Goal: Task Accomplishment & Management: Manage account settings

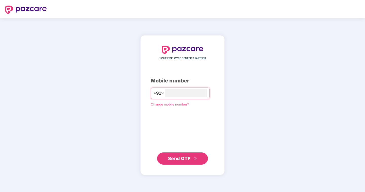
type input "**********"
click at [184, 160] on span "Send OTP" at bounding box center [179, 158] width 23 height 5
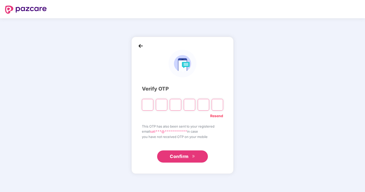
type input "*"
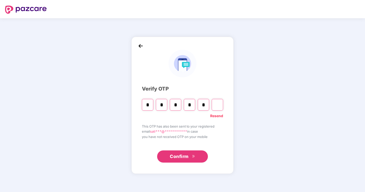
type input "*"
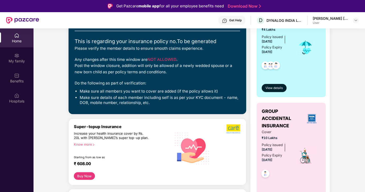
scroll to position [127, 0]
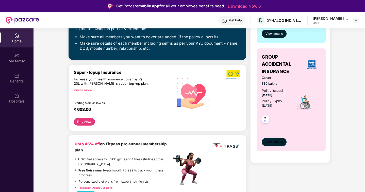
click at [276, 142] on span "View details" at bounding box center [274, 142] width 17 height 5
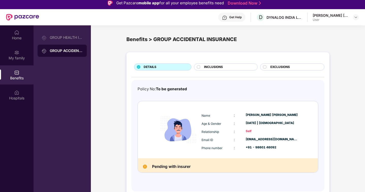
scroll to position [28, 0]
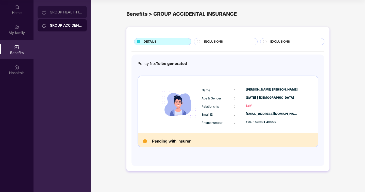
click at [70, 12] on div "GROUP HEALTH INSURANCE" at bounding box center [66, 12] width 33 height 4
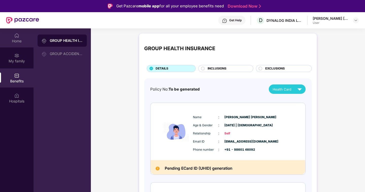
click at [18, 40] on div "Home" at bounding box center [17, 41] width 34 height 5
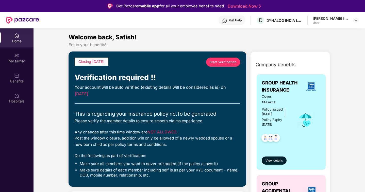
click at [225, 61] on span "Start verification" at bounding box center [223, 62] width 27 height 5
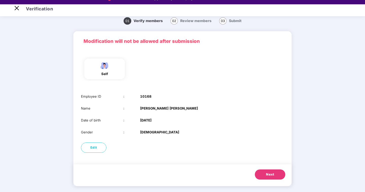
scroll to position [12, 0]
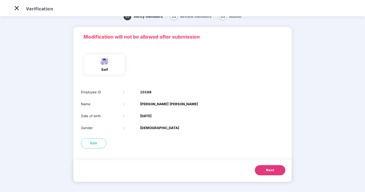
click at [272, 171] on span "Next" at bounding box center [270, 170] width 8 height 5
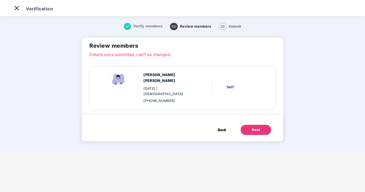
scroll to position [0, 0]
click at [253, 128] on div "Next" at bounding box center [256, 130] width 8 height 5
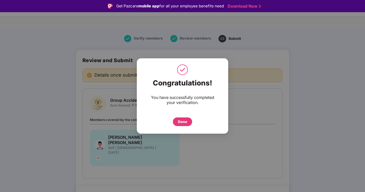
click at [181, 121] on div "Done" at bounding box center [182, 122] width 9 height 6
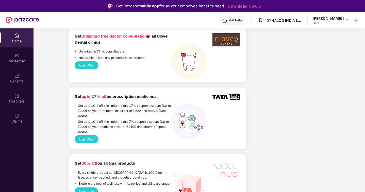
scroll to position [279, 0]
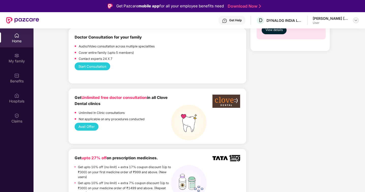
click at [355, 21] on img at bounding box center [356, 20] width 4 height 4
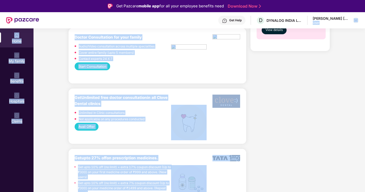
drag, startPoint x: 349, startPoint y: 24, endPoint x: 349, endPoint y: 35, distance: 10.7
click at [352, 30] on div "Get Pazcare mobile app for all your employee benefits need Download Now Get Hel…" at bounding box center [182, 110] width 365 height 221
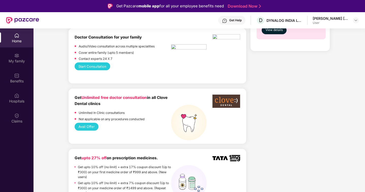
click at [27, 39] on div "Home" at bounding box center [17, 41] width 34 height 5
click at [12, 40] on div "Home" at bounding box center [17, 41] width 34 height 5
click at [357, 22] on div at bounding box center [356, 20] width 6 height 6
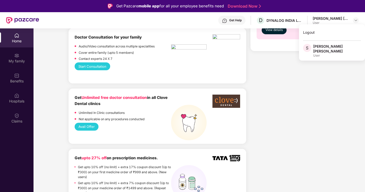
click at [308, 46] on span "S" at bounding box center [307, 48] width 3 height 6
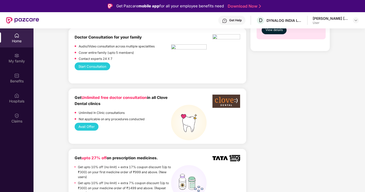
click at [348, 20] on div "[PERSON_NAME] [PERSON_NAME]" at bounding box center [331, 18] width 36 height 5
click at [358, 22] on img at bounding box center [356, 20] width 4 height 4
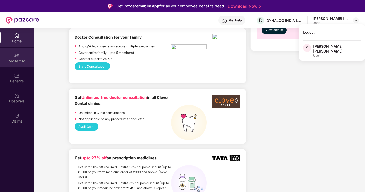
click at [19, 57] on img at bounding box center [16, 55] width 5 height 5
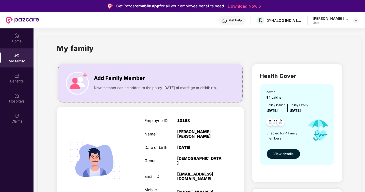
click at [277, 157] on span "View details" at bounding box center [284, 154] width 20 height 6
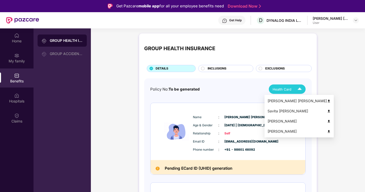
click at [300, 90] on img at bounding box center [299, 89] width 9 height 9
click at [293, 101] on div "[PERSON_NAME] [PERSON_NAME]" at bounding box center [299, 101] width 63 height 6
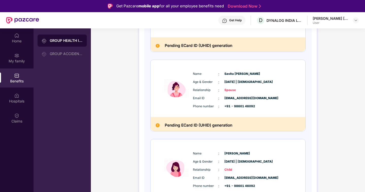
scroll to position [21, 0]
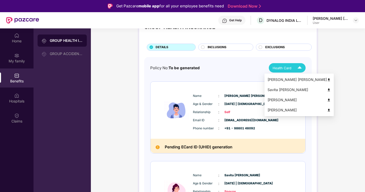
click at [296, 89] on div "Savita [PERSON_NAME]" at bounding box center [299, 90] width 63 height 6
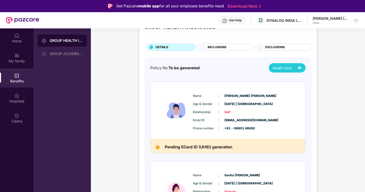
click at [202, 46] on circle at bounding box center [202, 46] width 3 height 3
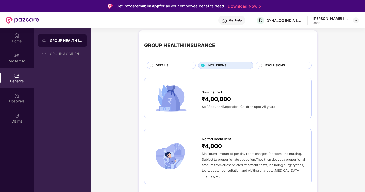
scroll to position [0, 0]
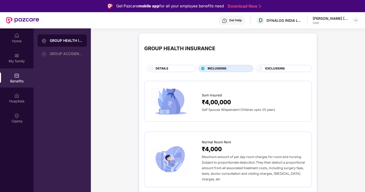
click at [260, 68] on circle at bounding box center [260, 68] width 3 height 3
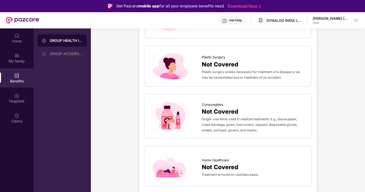
scroll to position [310, 0]
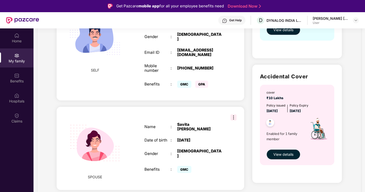
scroll to position [127, 0]
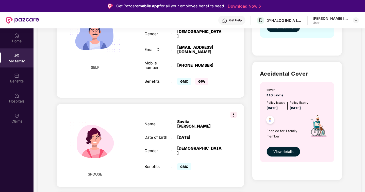
click at [277, 155] on span "View details" at bounding box center [284, 152] width 20 height 6
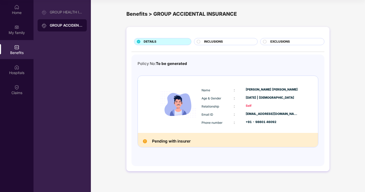
scroll to position [0, 0]
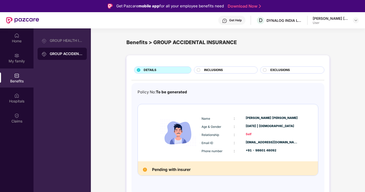
click at [74, 6] on div "Get Pazcare mobile app for all your employee benefits need Download Now" at bounding box center [182, 6] width 365 height 12
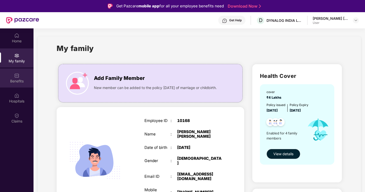
click at [18, 78] on div "Benefits" at bounding box center [17, 78] width 34 height 19
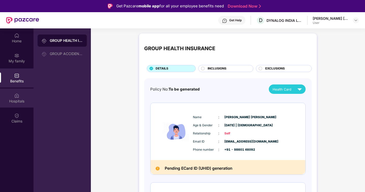
click at [18, 101] on div "Hospitals" at bounding box center [17, 101] width 34 height 5
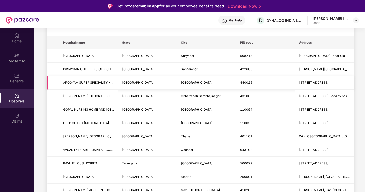
scroll to position [7, 0]
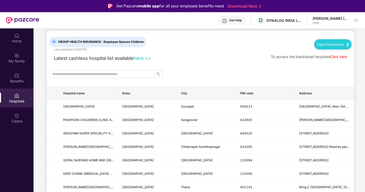
click at [150, 58] on link "here >>" at bounding box center [143, 58] width 18 height 6
click at [14, 116] on img at bounding box center [16, 115] width 5 height 5
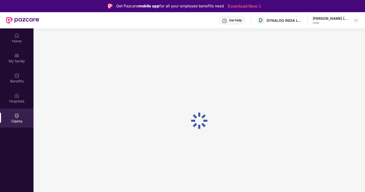
scroll to position [0, 0]
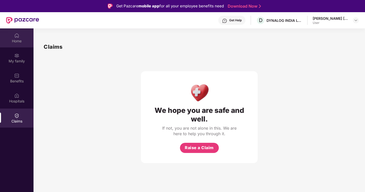
click at [19, 35] on img at bounding box center [16, 35] width 5 height 5
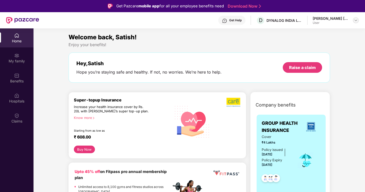
click at [356, 20] on img at bounding box center [356, 20] width 4 height 4
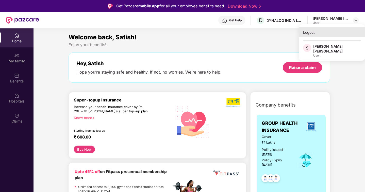
click at [314, 32] on div "Logout" at bounding box center [332, 32] width 66 height 10
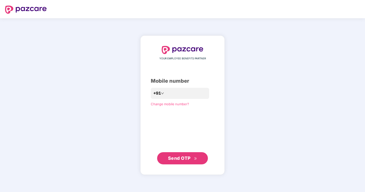
click at [275, 68] on div "YOUR EMPLOYEE BENEFITS PARTNER Mobile number +91 Change mobile number? Send OTP" at bounding box center [182, 105] width 365 height 174
